Goal: Task Accomplishment & Management: Manage account settings

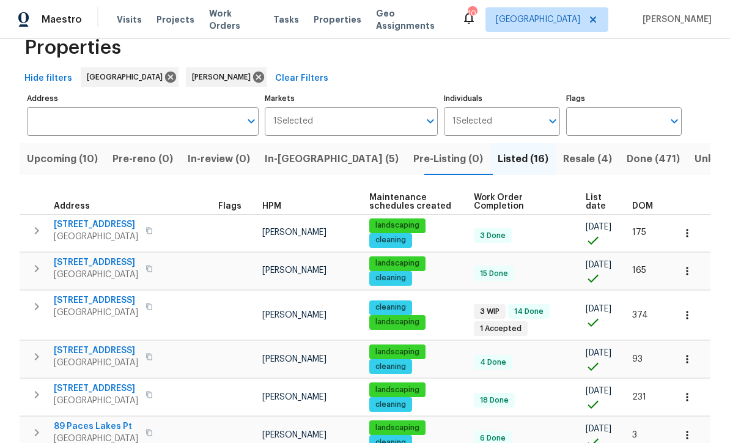
scroll to position [59, 0]
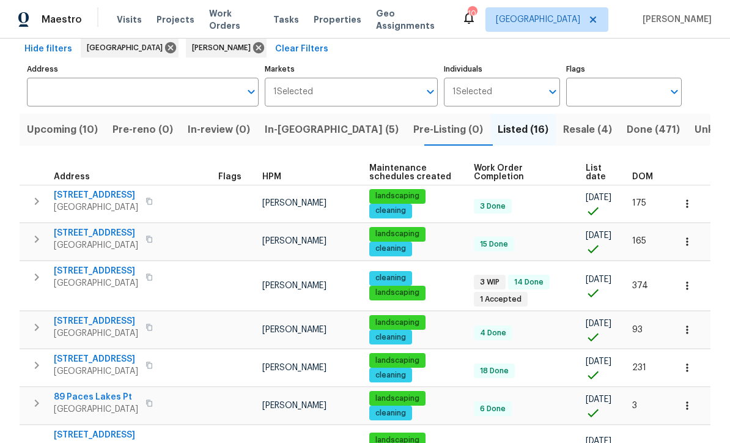
click at [307, 130] on span "In-reno (5)" at bounding box center [332, 129] width 134 height 17
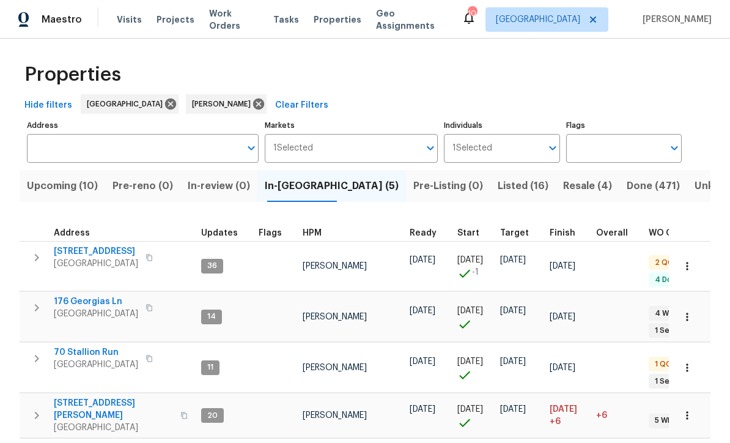
scroll to position [2, 0]
click at [76, 347] on span "70 Stallion Run" at bounding box center [96, 353] width 84 height 12
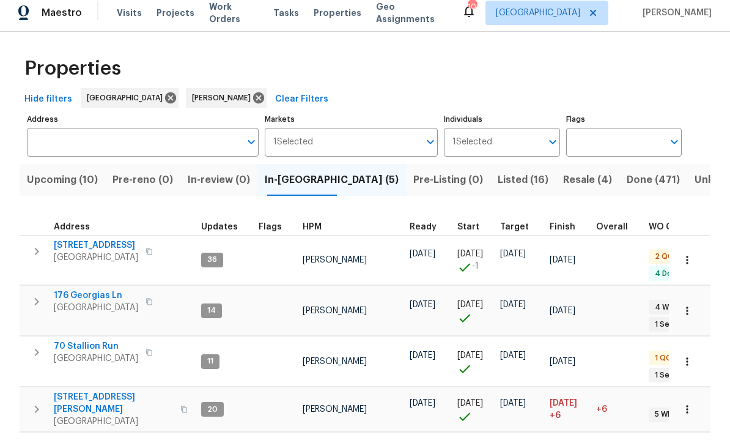
scroll to position [0, 0]
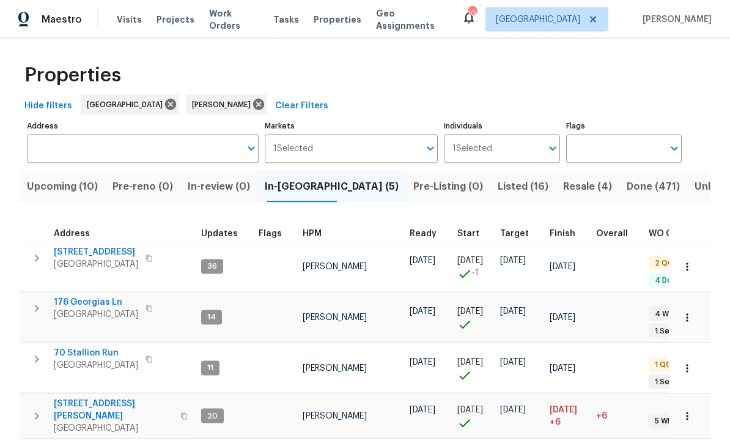
click at [75, 397] on span "[STREET_ADDRESS][PERSON_NAME]" at bounding box center [113, 409] width 119 height 24
click at [86, 251] on span "[STREET_ADDRESS]" at bounding box center [96, 252] width 84 height 12
click at [76, 397] on span "[STREET_ADDRESS][PERSON_NAME]" at bounding box center [113, 409] width 119 height 24
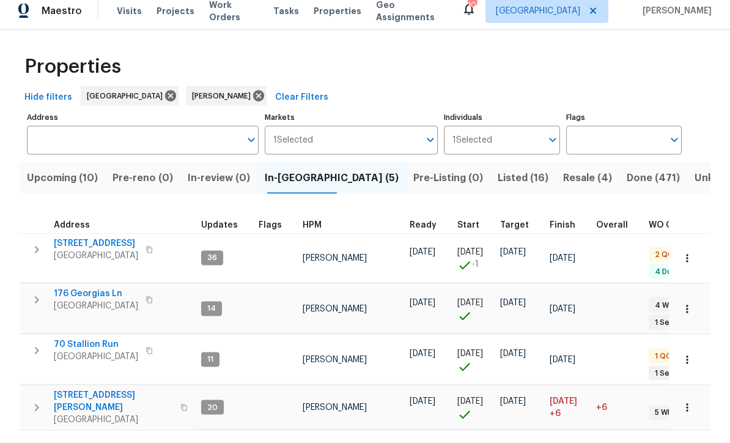
scroll to position [40, 0]
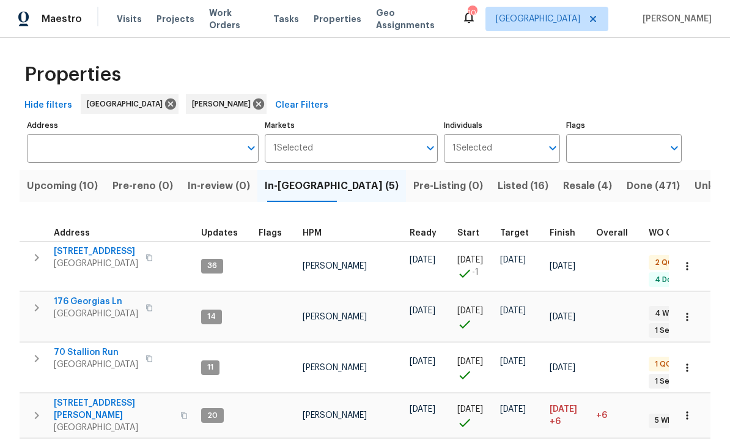
click at [93, 347] on span "70 Stallion Run" at bounding box center [96, 353] width 84 height 12
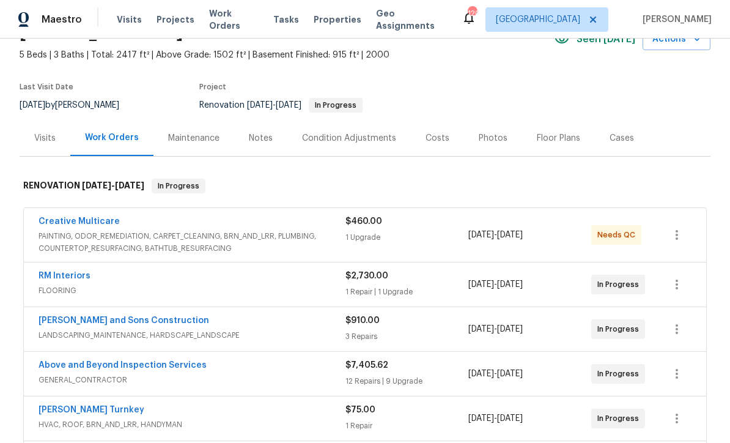
scroll to position [68, 0]
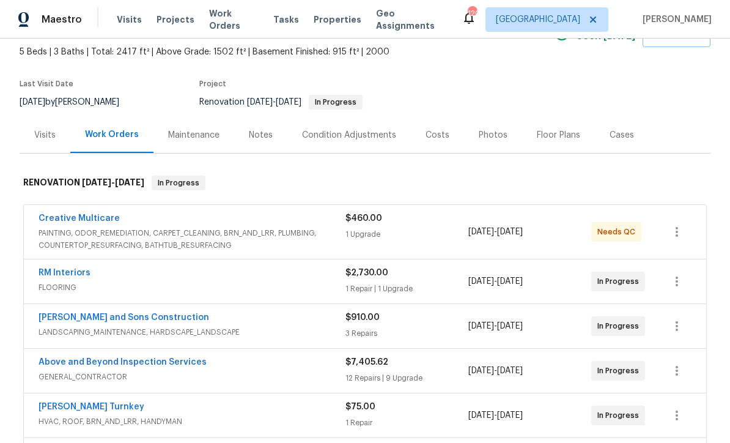
click at [61, 218] on link "Creative Multicare" at bounding box center [79, 218] width 81 height 9
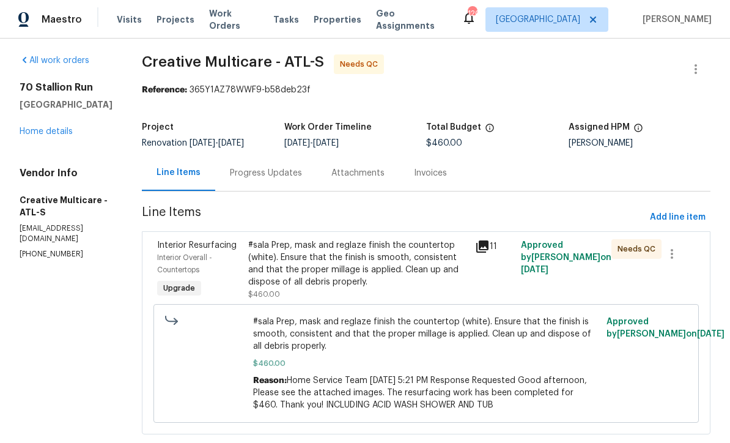
scroll to position [3, 0]
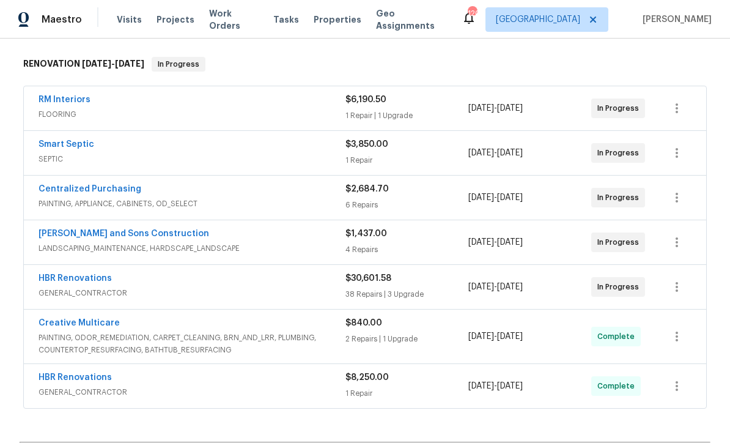
scroll to position [187, 0]
click at [80, 282] on link "HBR Renovations" at bounding box center [75, 279] width 73 height 9
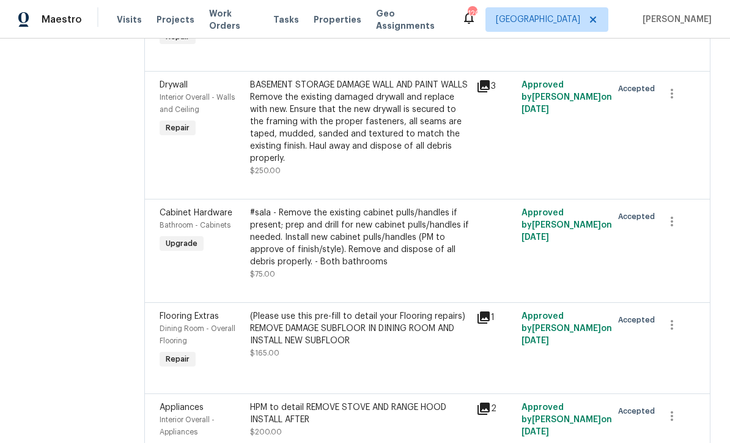
scroll to position [4057, 0]
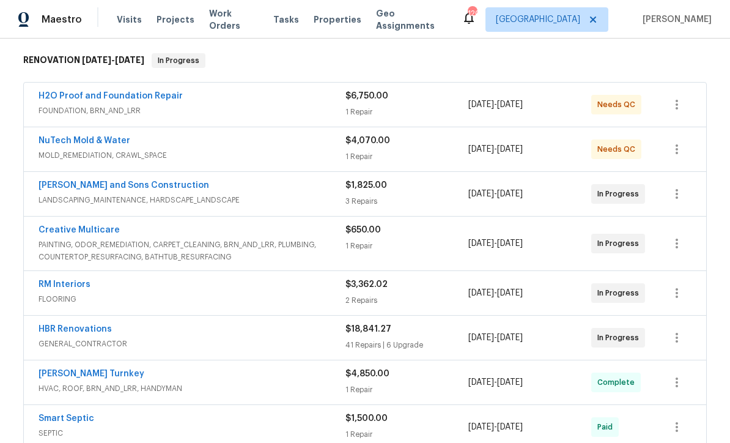
scroll to position [193, 0]
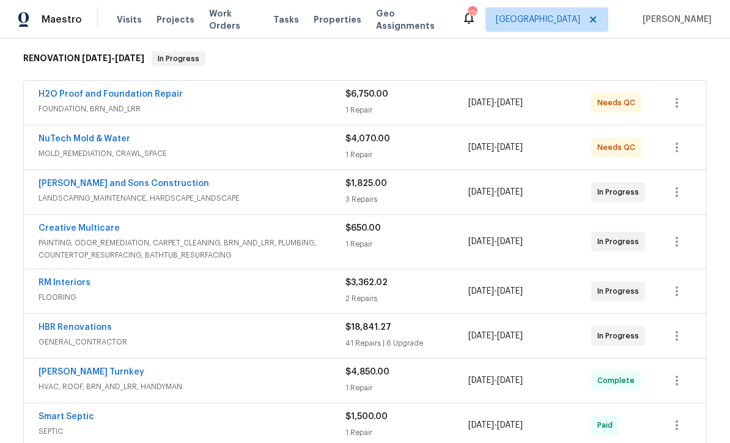
click at [68, 325] on link "HBR Renovations" at bounding box center [75, 327] width 73 height 9
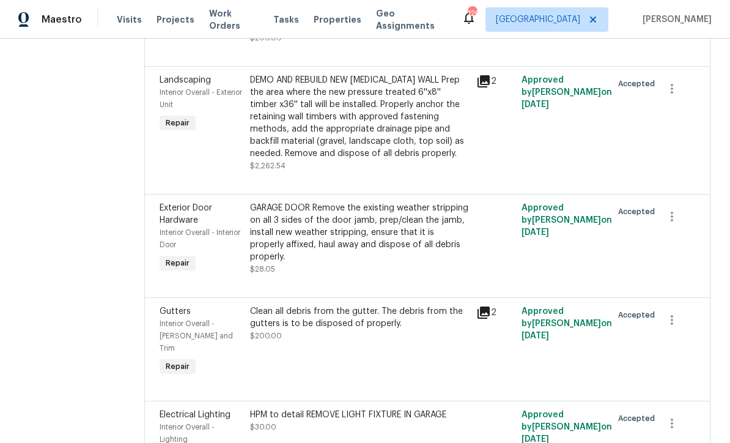
scroll to position [5021, 0]
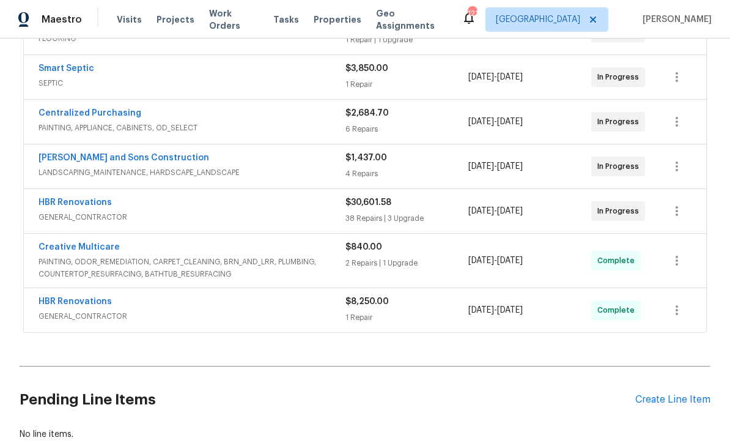
scroll to position [268, 0]
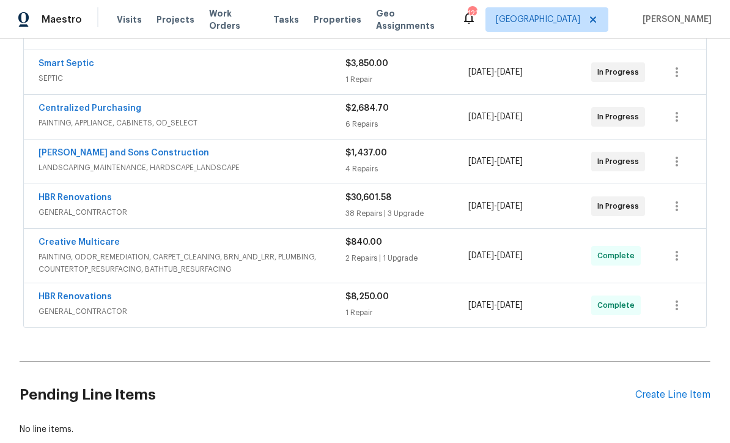
click at [64, 197] on link "HBR Renovations" at bounding box center [75, 197] width 73 height 9
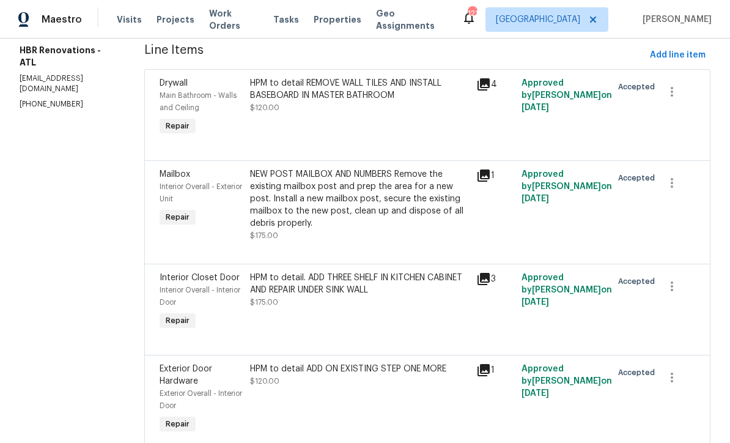
scroll to position [168, 0]
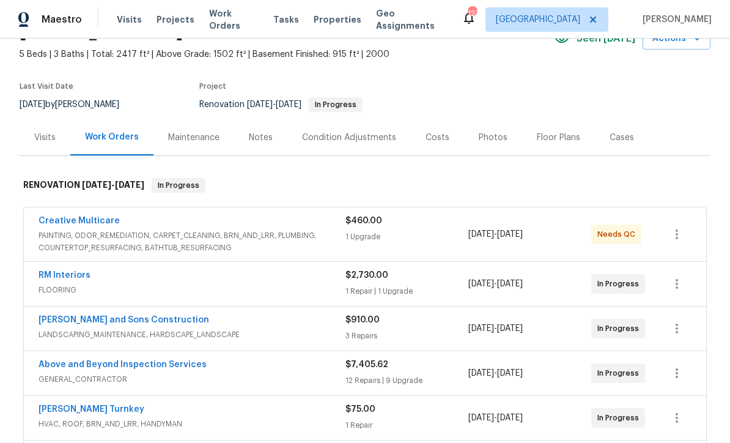
scroll to position [84, 0]
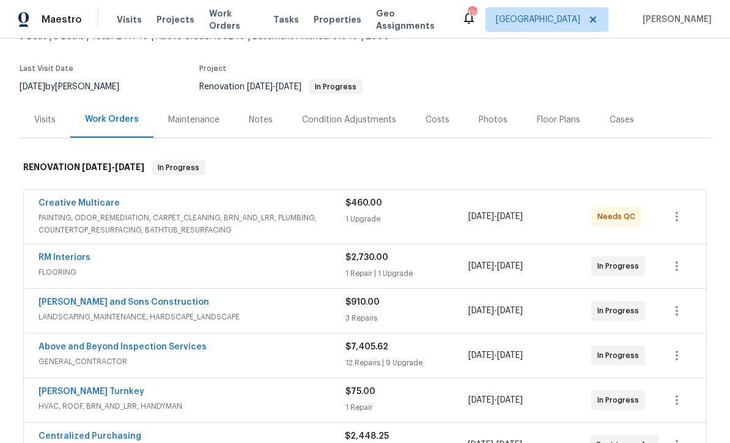
click at [60, 256] on link "RM Interiors" at bounding box center [65, 257] width 52 height 9
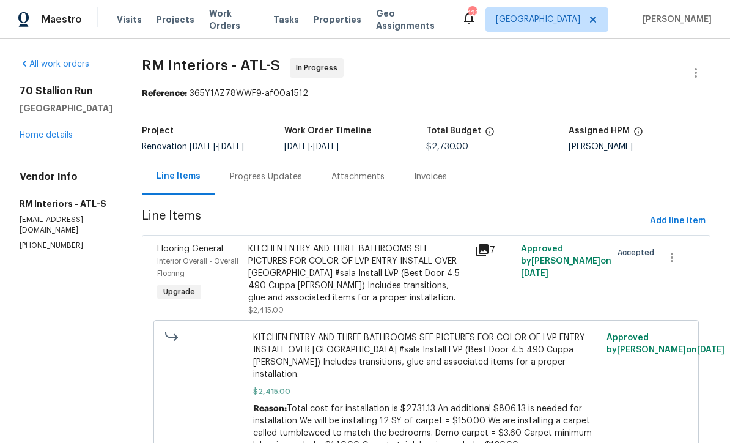
click at [246, 169] on div "Progress Updates" at bounding box center [266, 176] width 102 height 36
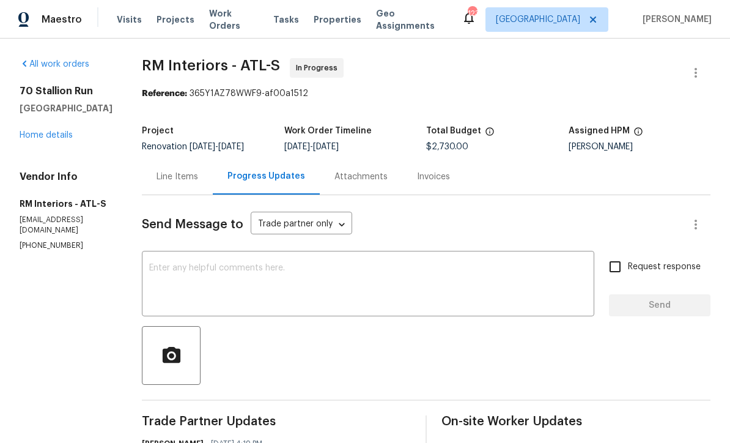
click at [46, 133] on link "Home details" at bounding box center [46, 135] width 53 height 9
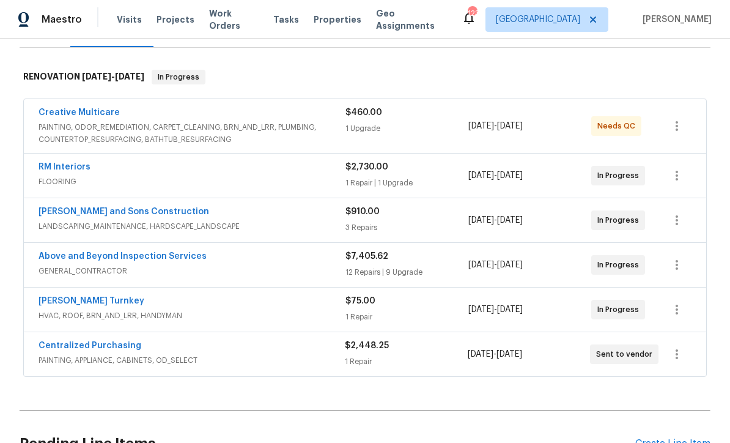
scroll to position [212, 0]
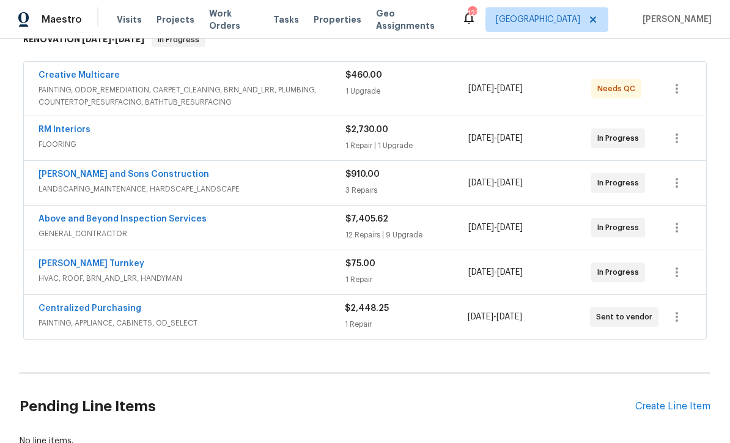
click at [102, 216] on link "Above and Beyond Inspection Services" at bounding box center [123, 219] width 168 height 9
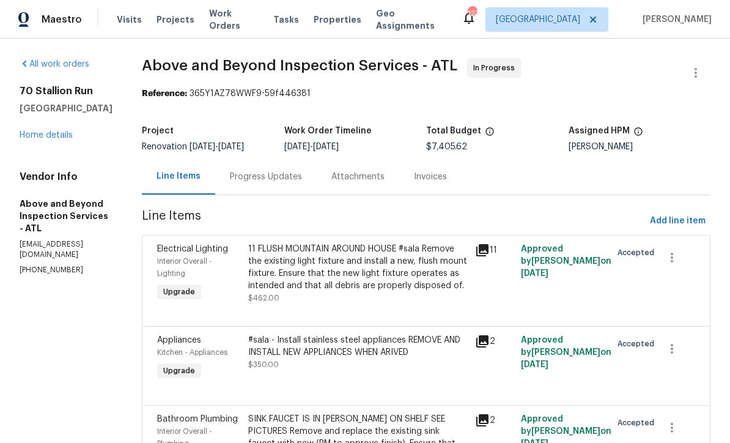
click at [302, 182] on div "Progress Updates" at bounding box center [266, 177] width 72 height 12
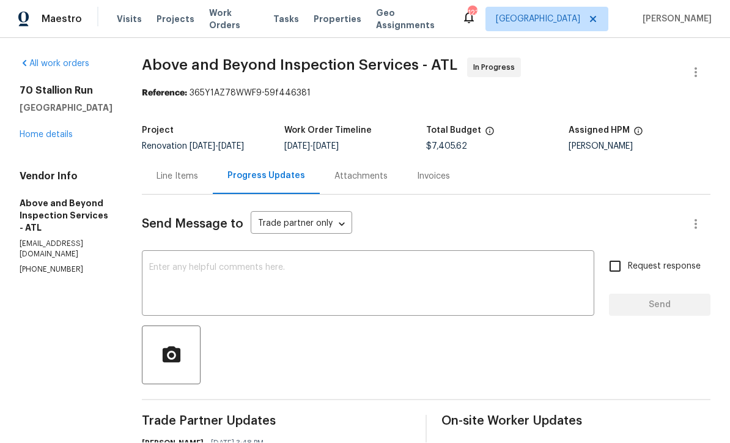
click at [201, 254] on div "x ​" at bounding box center [368, 285] width 453 height 62
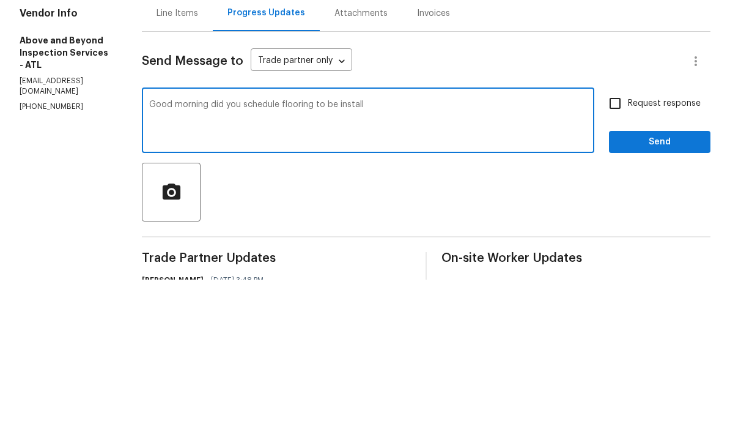
type textarea "Good morning did you schedule flooring to be install"
click at [616, 254] on input "Request response" at bounding box center [615, 267] width 26 height 26
checkbox input "true"
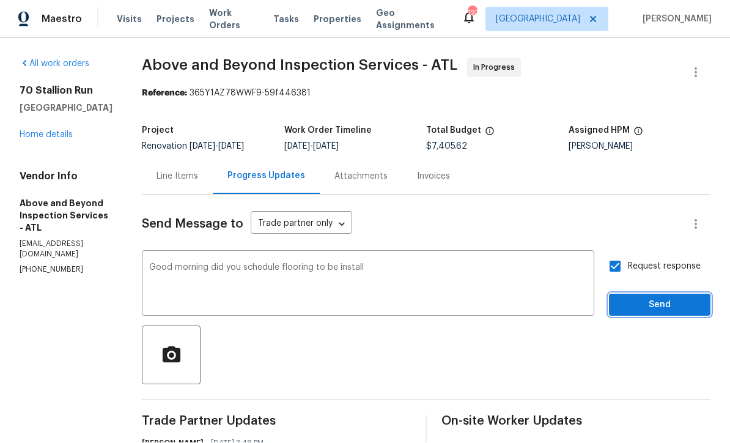
click at [649, 298] on span "Send" at bounding box center [660, 305] width 82 height 15
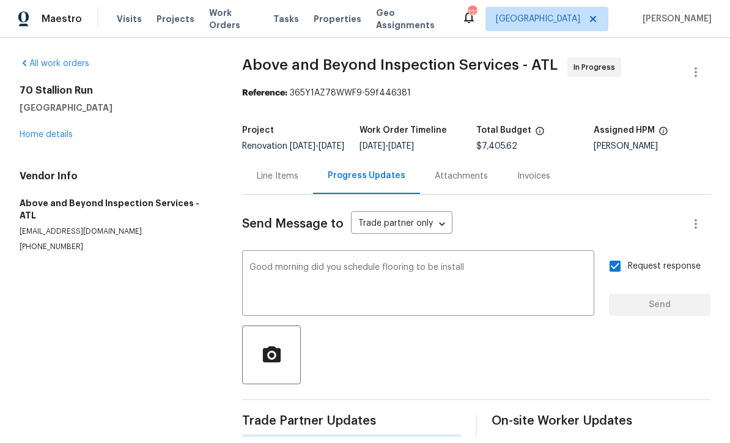
scroll to position [23, 0]
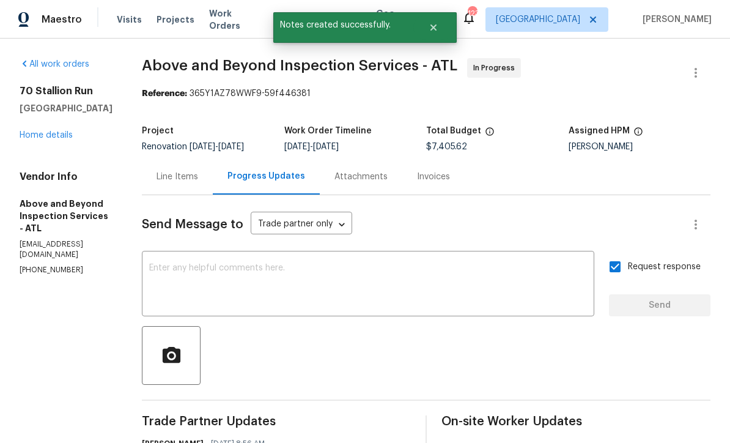
click at [40, 131] on link "Home details" at bounding box center [46, 135] width 53 height 9
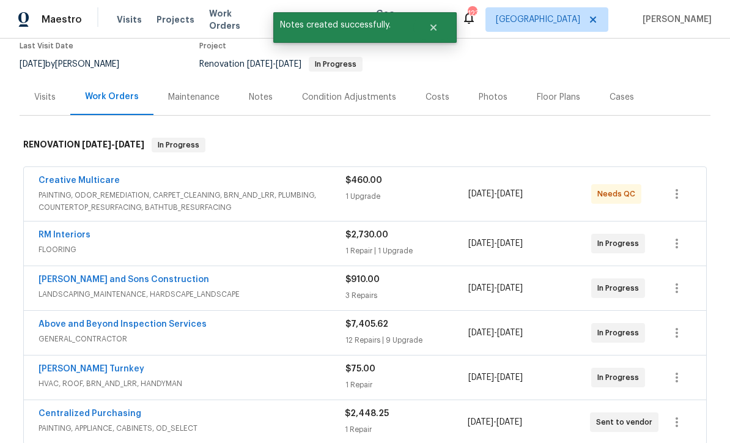
scroll to position [107, 0]
click at [59, 230] on link "RM Interiors" at bounding box center [65, 234] width 52 height 9
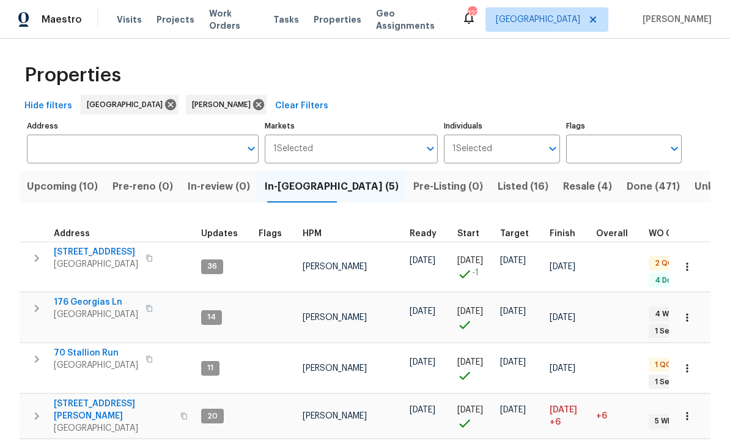
scroll to position [2, 0]
